Goal: Task Accomplishment & Management: Manage account settings

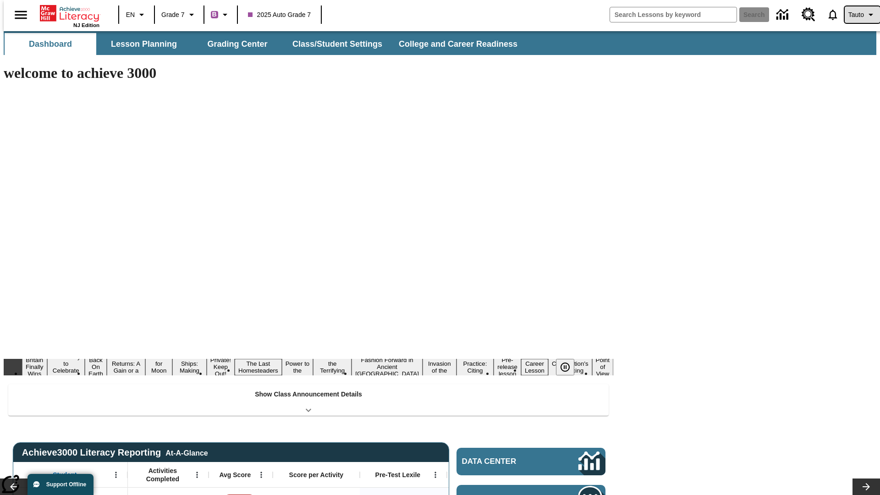
click at [858, 15] on span "Tauto" at bounding box center [856, 15] width 16 height 10
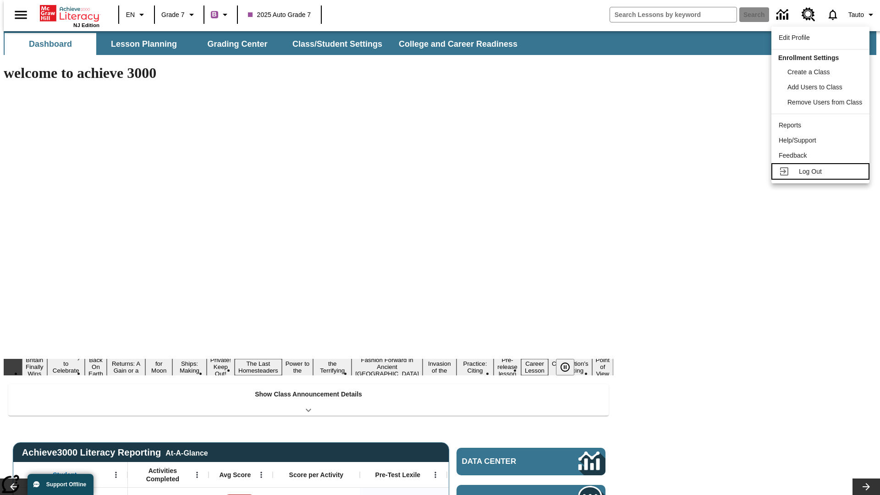
click at [822, 171] on span "Log Out" at bounding box center [810, 171] width 23 height 7
